Goal: Transaction & Acquisition: Purchase product/service

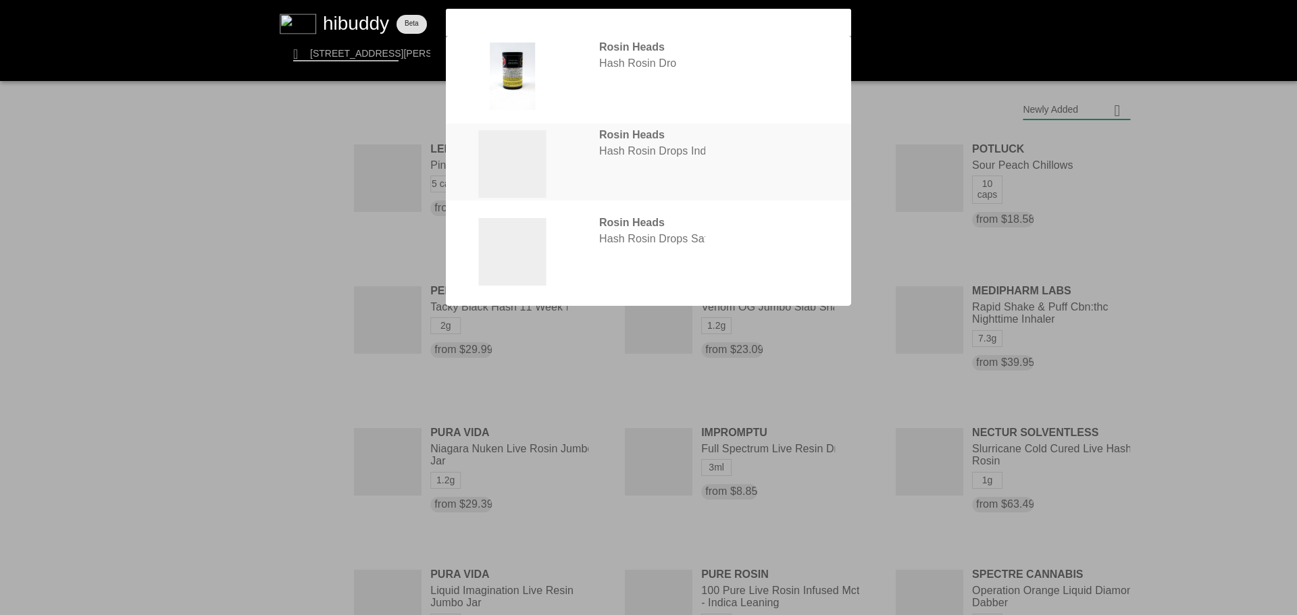
type input "rosin head"
click at [700, 149] on flt-glass-pane at bounding box center [648, 307] width 1297 height 615
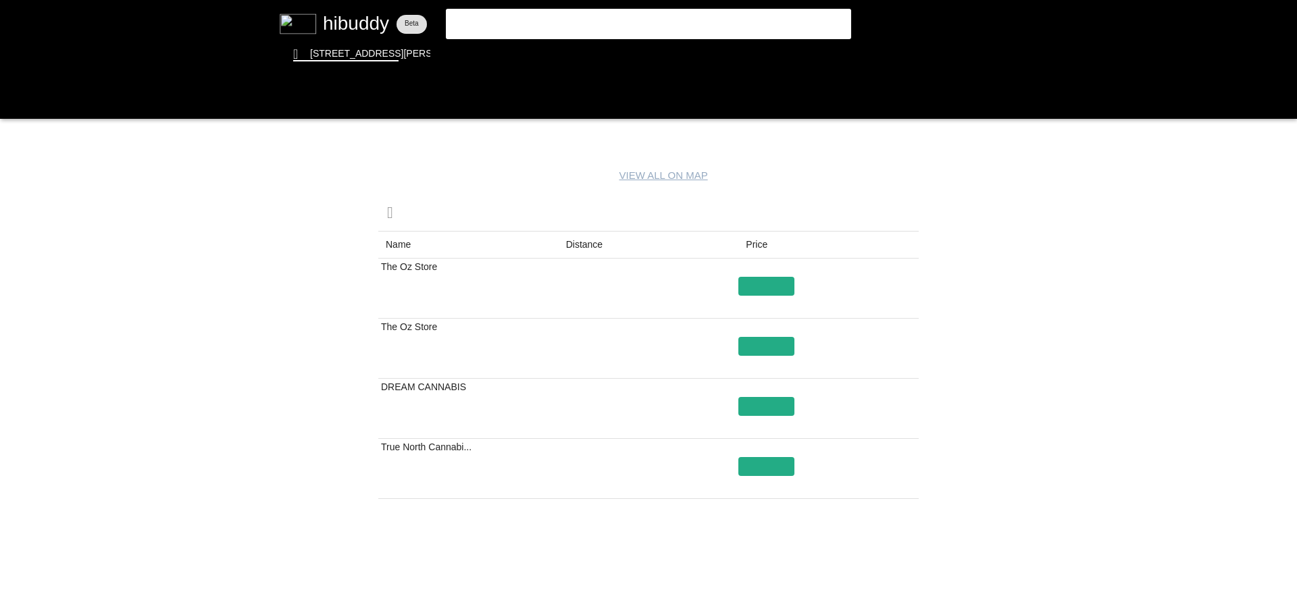
click at [906, 557] on flt-glass-pane at bounding box center [648, 307] width 1297 height 615
click at [867, 562] on flt-glass-pane at bounding box center [648, 307] width 1297 height 615
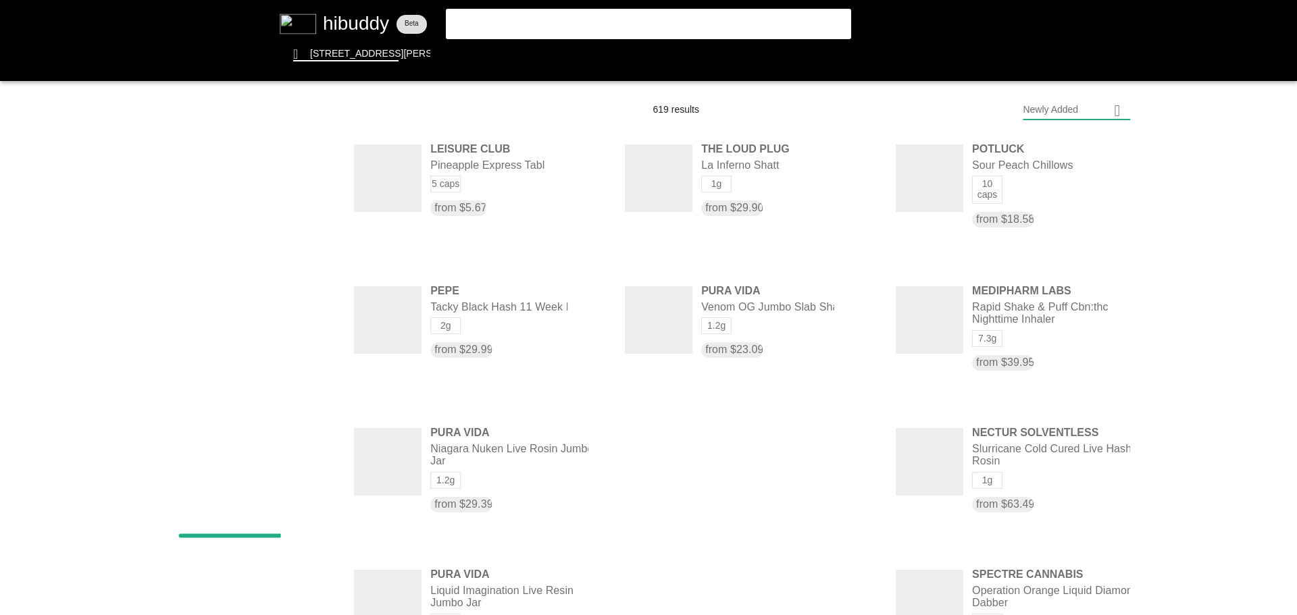
click at [599, 31] on flt-glass-pane at bounding box center [648, 307] width 1297 height 615
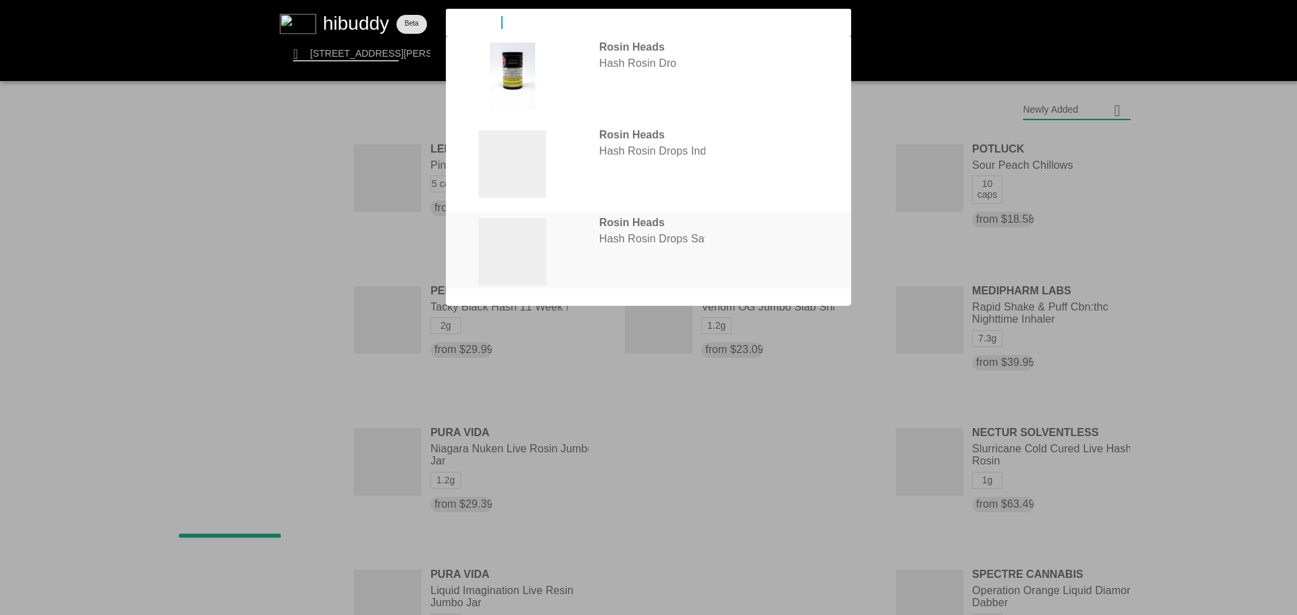
click at [619, 217] on flt-glass-pane at bounding box center [648, 307] width 1297 height 615
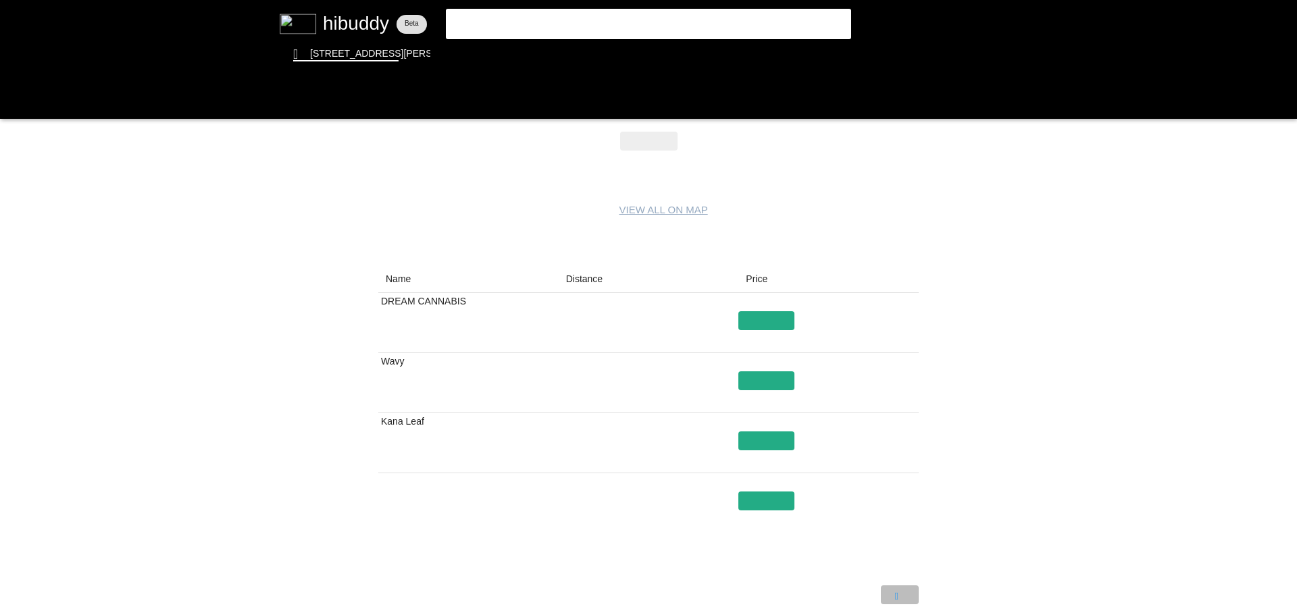
click at [903, 594] on flt-glass-pane at bounding box center [648, 307] width 1297 height 615
click at [868, 603] on flt-glass-pane at bounding box center [648, 307] width 1297 height 615
